Goal: Communication & Community: Answer question/provide support

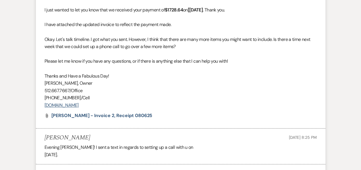
scroll to position [70, 0]
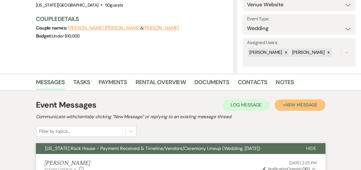
click at [295, 106] on span "New Message" at bounding box center [301, 105] width 32 height 6
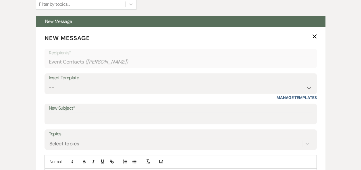
scroll to position [195, 0]
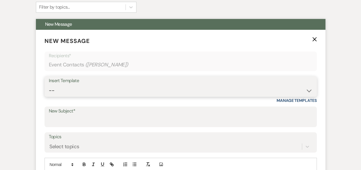
click at [307, 92] on select "-- Weven Planning Portal Introduction (Booked Events) Follow Up Booking Procedu…" at bounding box center [180, 90] width 263 height 11
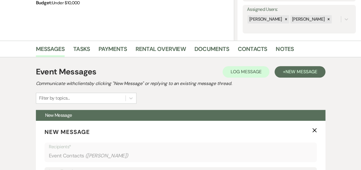
scroll to position [100, 0]
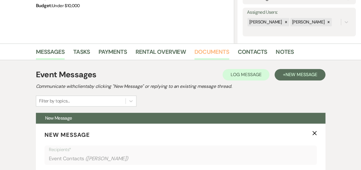
click at [209, 50] on link "Documents" at bounding box center [211, 53] width 35 height 13
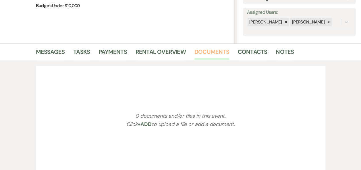
click at [209, 50] on link "Documents" at bounding box center [211, 53] width 35 height 13
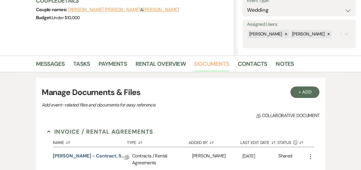
scroll to position [91, 0]
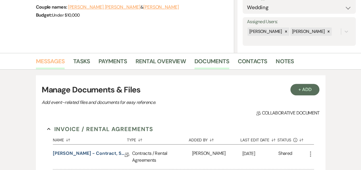
click at [47, 61] on link "Messages" at bounding box center [50, 63] width 29 height 13
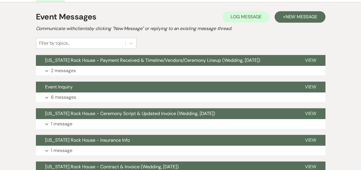
scroll to position [169, 0]
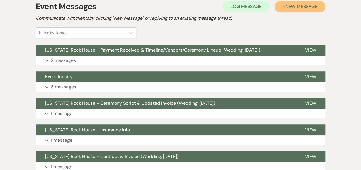
click at [297, 6] on span "New Message" at bounding box center [301, 6] width 32 height 6
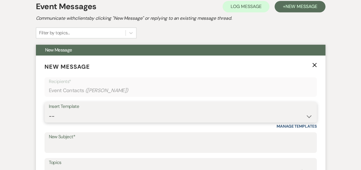
click at [308, 117] on select "-- Weven Planning Portal Introduction (Booked Events) Follow Up Booking Procedu…" at bounding box center [180, 116] width 263 height 11
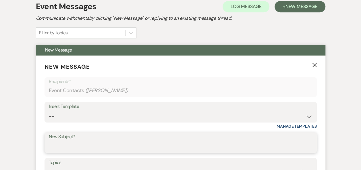
click at [207, 147] on input "New Subject*" at bounding box center [180, 146] width 263 height 11
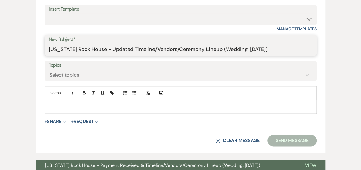
scroll to position [269, 0]
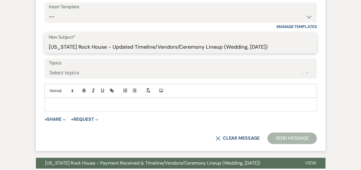
type input "[US_STATE] Rock House - Updated Timeline/Vendors/Ceremony Lineup (Wedding, [DAT…"
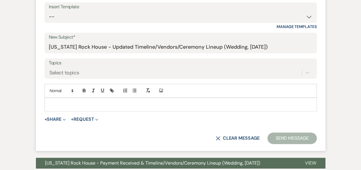
click at [120, 102] on p at bounding box center [180, 105] width 263 height 6
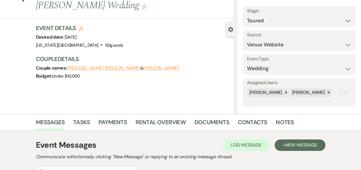
scroll to position [29, 0]
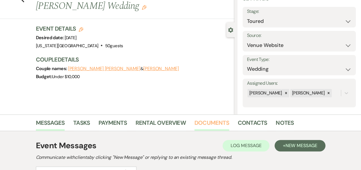
click at [205, 123] on link "Documents" at bounding box center [211, 124] width 35 height 13
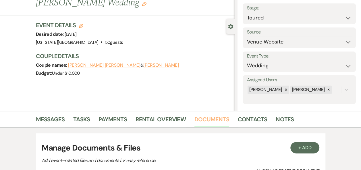
scroll to position [31, 0]
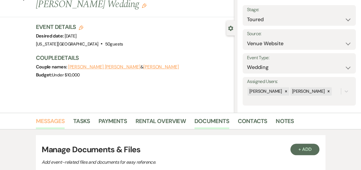
click at [54, 122] on link "Messages" at bounding box center [50, 123] width 29 height 13
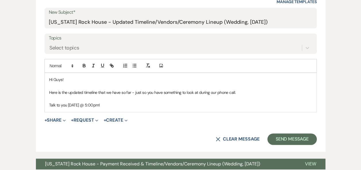
scroll to position [300, 0]
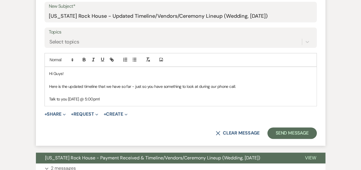
click at [244, 85] on p "Here is the updated timeline that we have so far - just so you have something t…" at bounding box center [180, 86] width 263 height 6
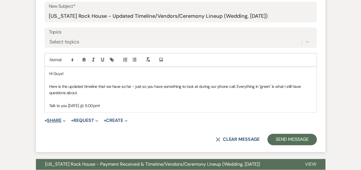
click at [58, 120] on button "+ Share Expand" at bounding box center [55, 120] width 22 height 5
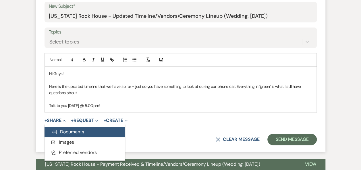
click at [68, 132] on span "Doc Upload Documents" at bounding box center [67, 132] width 33 height 6
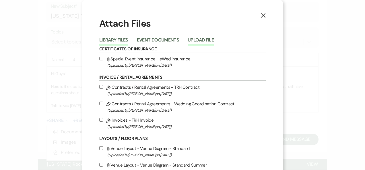
click at [202, 41] on button "Upload File" at bounding box center [201, 42] width 26 height 8
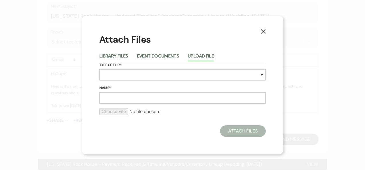
click at [262, 76] on select "Special Event Insurance Vendor Certificate of Insurance Contracts / Rental Agre…" at bounding box center [182, 74] width 166 height 11
select select "30"
click at [99, 69] on select "Special Event Insurance Vendor Certificate of Insurance Contracts / Rental Agre…" at bounding box center [182, 74] width 166 height 11
click at [124, 97] on input "Name*" at bounding box center [182, 98] width 166 height 11
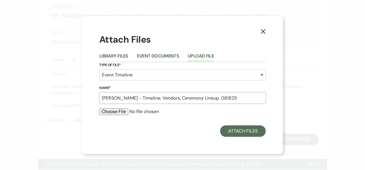
type input "[PERSON_NAME] - Timeline, Vendors, Ceremony Lineup 081825"
click at [116, 111] on input "file" at bounding box center [182, 111] width 166 height 7
type input "C:\fakepath\[PERSON_NAME] - Timeline, Vendors, Ceremony Lineup 081825.pdf"
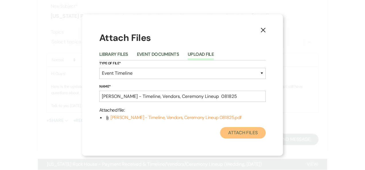
click at [241, 135] on button "Attach Files" at bounding box center [243, 132] width 46 height 11
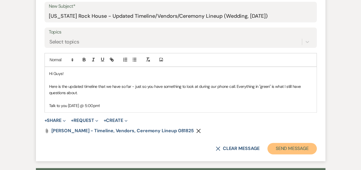
click at [286, 147] on button "Send Message" at bounding box center [291, 148] width 49 height 11
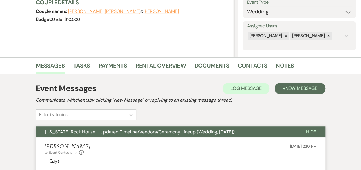
scroll to position [0, 0]
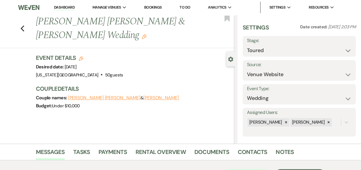
click at [61, 5] on link "Dashboard" at bounding box center [64, 7] width 21 height 5
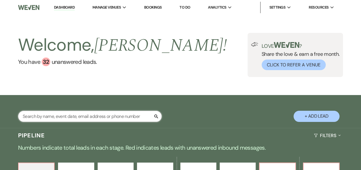
click at [65, 118] on input "text" at bounding box center [89, 116] width 143 height 11
type input "[PERSON_NAME]"
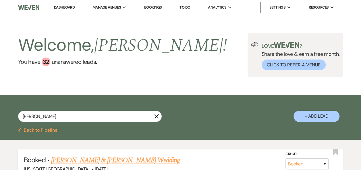
click at [132, 159] on link "[PERSON_NAME] & [PERSON_NAME] Wedding" at bounding box center [115, 160] width 129 height 10
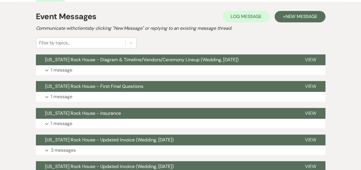
scroll to position [135, 0]
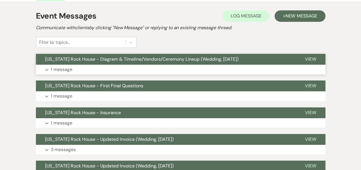
click at [310, 59] on span "View" at bounding box center [310, 59] width 11 height 6
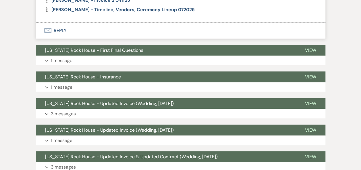
scroll to position [0, 0]
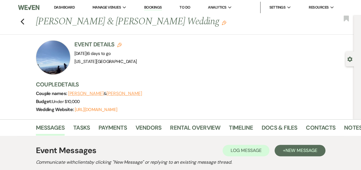
click at [67, 9] on link "Dashboard" at bounding box center [64, 7] width 21 height 5
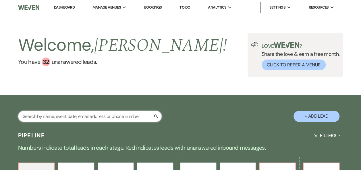
click at [98, 118] on input "text" at bounding box center [89, 116] width 143 height 11
type input "[PERSON_NAME]"
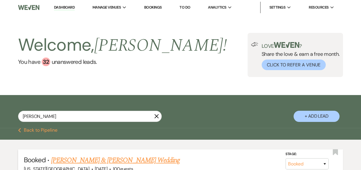
click at [117, 160] on link "[PERSON_NAME] & [PERSON_NAME] Wedding" at bounding box center [115, 160] width 129 height 10
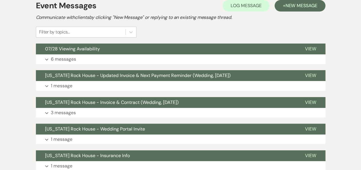
scroll to position [133, 0]
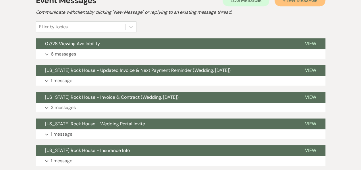
click at [304, 4] on button "+ New Message" at bounding box center [299, 0] width 50 height 11
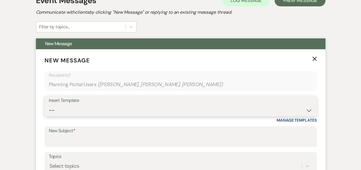
click at [308, 110] on select "-- Weven Planning Portal Introduction (Booked Events) Follow Up Booking Procedu…" at bounding box center [180, 110] width 263 height 11
select select "696"
click at [49, 105] on select "-- Weven Planning Portal Introduction (Booked Events) Follow Up Booking Procedu…" at bounding box center [180, 110] width 263 height 11
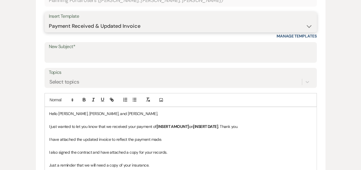
scroll to position [230, 0]
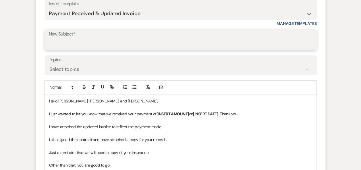
click at [141, 42] on input "New Subject*" at bounding box center [180, 43] width 263 height 11
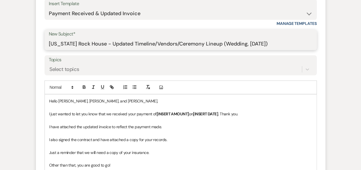
drag, startPoint x: 98, startPoint y: 46, endPoint x: 295, endPoint y: 46, distance: 197.7
click at [295, 46] on input "[US_STATE] Rock House - Updated Timeline/Vendors/Ceremony Lineup (Wedding, [DAT…" at bounding box center [180, 43] width 263 height 11
type input "[US_STATE] Rock House - Updated Invoice (Wedding, [DATE])"
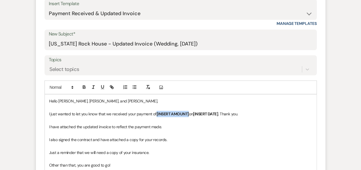
drag, startPoint x: 190, startPoint y: 112, endPoint x: 156, endPoint y: 116, distance: 34.1
click at [156, 116] on p "I just wanted to let you know that we received your payment of [INSERT AMOUNT] …" at bounding box center [180, 114] width 263 height 6
drag, startPoint x: 200, startPoint y: 112, endPoint x: 174, endPoint y: 115, distance: 26.3
click at [174, 115] on p "I just wanted to let you know that we received your payment of 848.75 on [INSER…" at bounding box center [180, 114] width 263 height 6
click at [174, 113] on p "I just wanted to let you know that we received your payment of 848.75 on7/3/202…" at bounding box center [180, 114] width 263 height 6
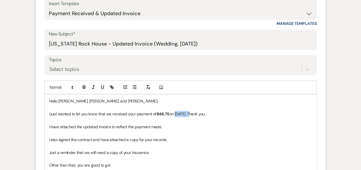
drag, startPoint x: 174, startPoint y: 113, endPoint x: 190, endPoint y: 113, distance: 15.2
click at [190, 113] on p "I just wanted to let you know that we received your payment of 848.75 on [DATE]…" at bounding box center [180, 114] width 263 height 6
click at [84, 86] on icon "button" at bounding box center [84, 86] width 2 height 1
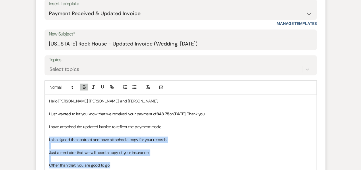
drag, startPoint x: 46, startPoint y: 137, endPoint x: 164, endPoint y: 164, distance: 121.0
click at [164, 164] on div "Hello [PERSON_NAME], [PERSON_NAME], and [PERSON_NAME], I just wanted to let you…" at bounding box center [180, 159] width 271 height 129
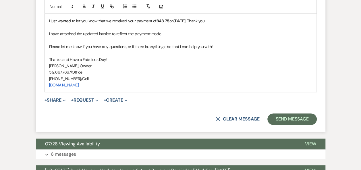
scroll to position [344, 0]
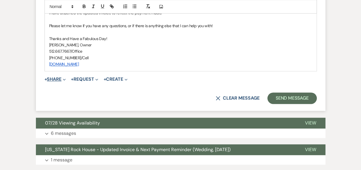
click at [56, 78] on button "+ Share Expand" at bounding box center [55, 79] width 22 height 5
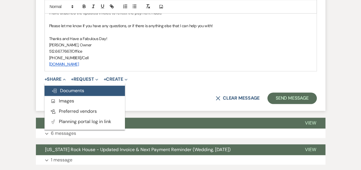
click at [72, 92] on span "Doc Upload Documents" at bounding box center [67, 91] width 33 height 6
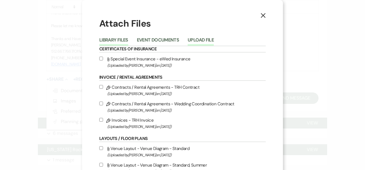
click at [198, 38] on button "Upload File" at bounding box center [201, 42] width 26 height 8
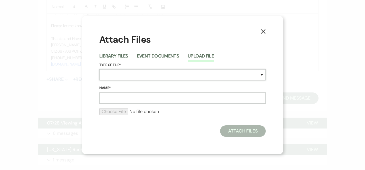
click at [262, 76] on select "Special Event Insurance Vendor Certificate of Insurance Contracts / Rental Agre…" at bounding box center [182, 74] width 166 height 11
select select "22"
click at [99, 69] on select "Special Event Insurance Vendor Certificate of Insurance Contracts / Rental Agre…" at bounding box center [182, 74] width 166 height 11
click at [183, 98] on input "Name*" at bounding box center [182, 98] width 166 height 11
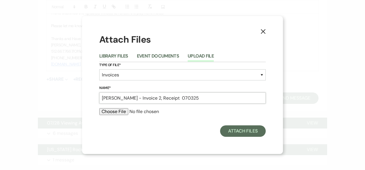
type input "[PERSON_NAME] - Invoice 2, Receipt 070325"
click at [117, 113] on input "file" at bounding box center [182, 111] width 166 height 7
type input "C:\fakepath\[PERSON_NAME] - Invoice 2, Receipt 070325.pdf"
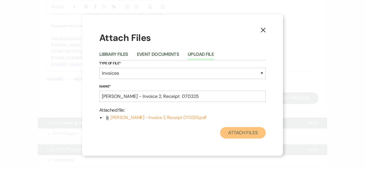
click at [242, 135] on button "Attach Files" at bounding box center [243, 132] width 46 height 11
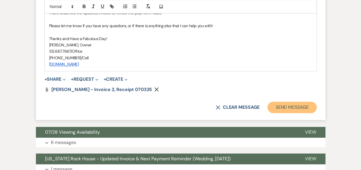
click at [289, 106] on button "Send Message" at bounding box center [291, 107] width 49 height 11
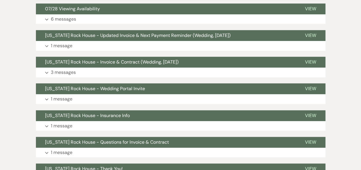
scroll to position [131, 0]
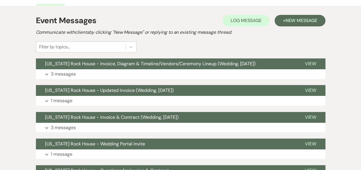
scroll to position [112, 0]
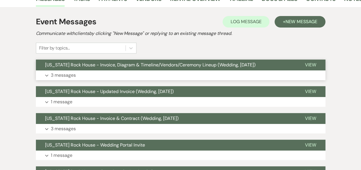
click at [310, 66] on span "View" at bounding box center [310, 65] width 11 height 6
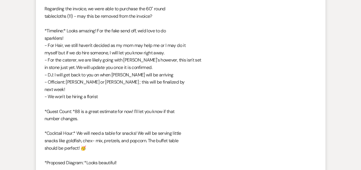
scroll to position [715, 0]
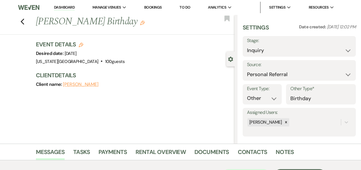
select select "12"
select select "13"
select select "860"
drag, startPoint x: 64, startPoint y: 5, endPoint x: 68, endPoint y: 7, distance: 4.9
click at [64, 5] on link "Dashboard" at bounding box center [64, 7] width 21 height 5
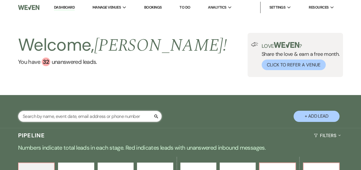
click at [81, 116] on input "text" at bounding box center [89, 116] width 143 height 11
type input "[PERSON_NAME]"
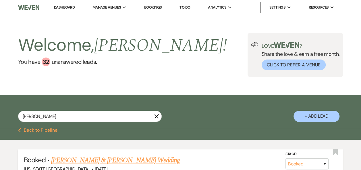
click at [102, 160] on link "[PERSON_NAME] & [PERSON_NAME] Wedding" at bounding box center [115, 160] width 129 height 10
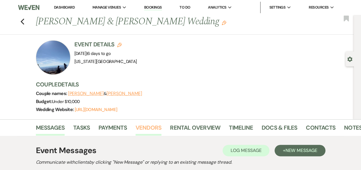
click at [149, 129] on link "Vendors" at bounding box center [148, 129] width 26 height 13
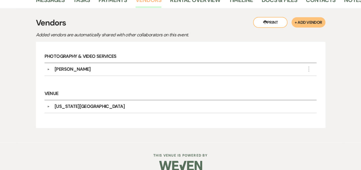
scroll to position [129, 0]
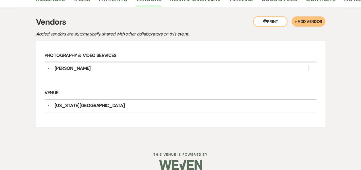
click at [69, 69] on div "Rachel plant" at bounding box center [73, 68] width 36 height 7
